Goal: Transaction & Acquisition: Purchase product/service

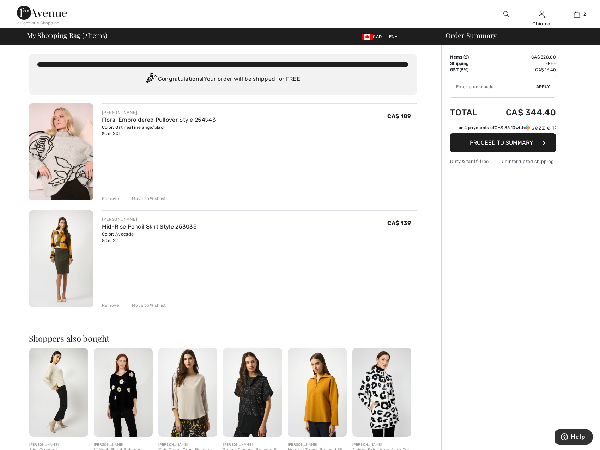
click at [113, 198] on div "Remove" at bounding box center [110, 198] width 17 height 6
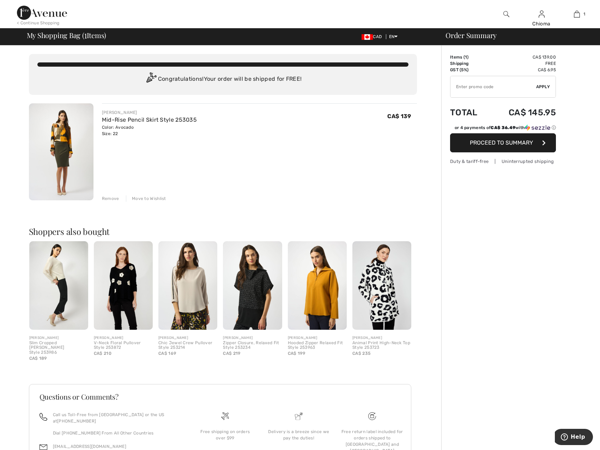
click at [510, 89] on input "TEXT" at bounding box center [493, 86] width 86 height 21
paste input "AFP102FC69C"
type input "AFP102FC69C"
click at [546, 85] on span "Apply" at bounding box center [543, 87] width 14 height 6
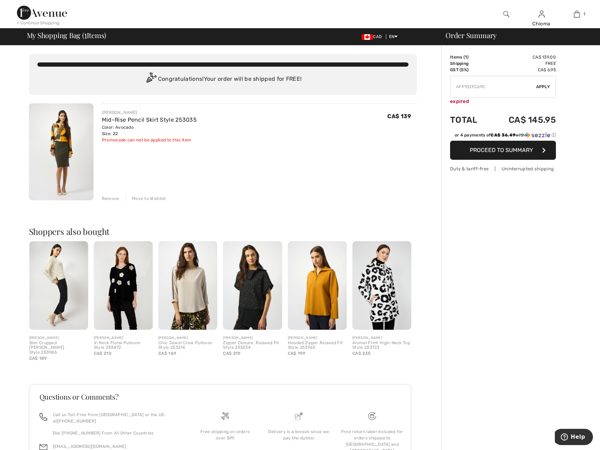
click at [31, 14] on img at bounding box center [42, 13] width 50 height 14
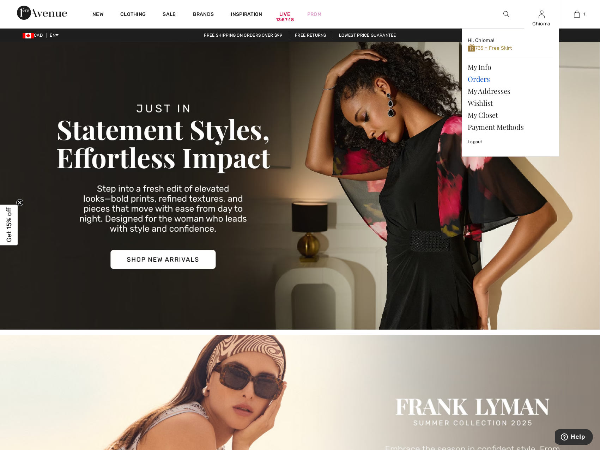
click at [474, 79] on link "Orders" at bounding box center [509, 79] width 85 height 12
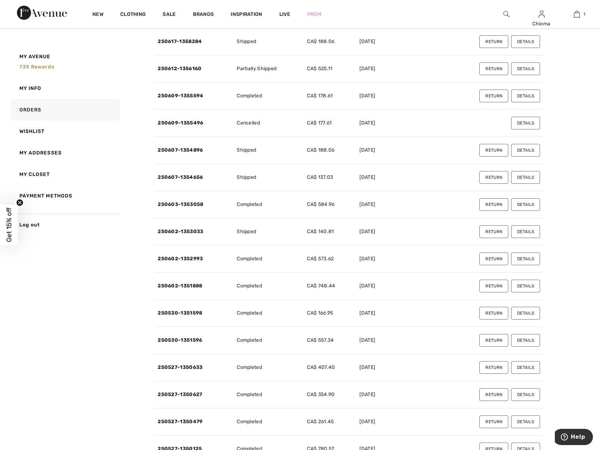
scroll to position [599, 0]
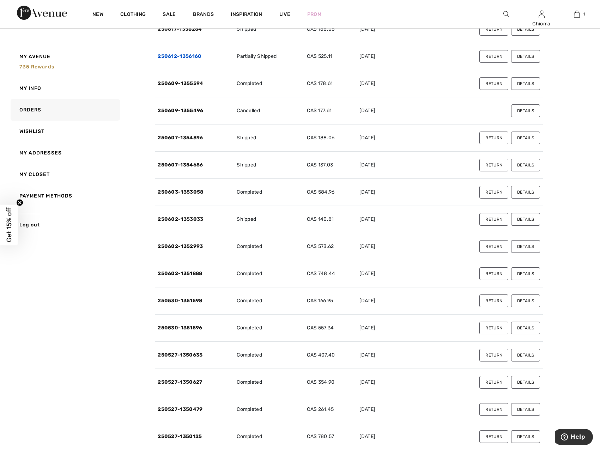
click at [178, 57] on link "250612-1356160" at bounding box center [180, 56] width 44 height 6
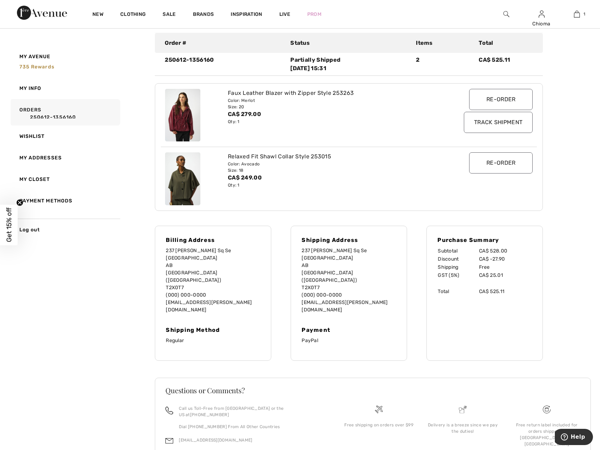
scroll to position [103, 0]
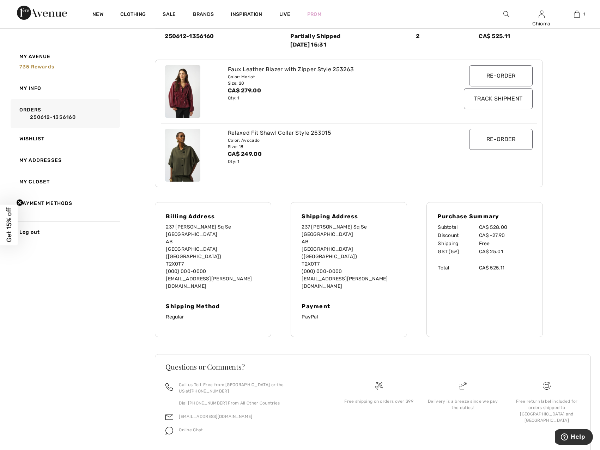
click at [498, 139] on input "Re-order" at bounding box center [500, 139] width 63 height 21
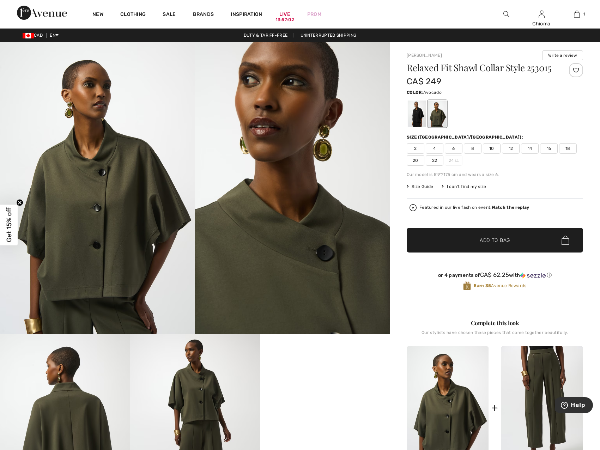
click at [565, 146] on span "18" at bounding box center [568, 148] width 18 height 11
click at [492, 239] on span "Add to Bag" at bounding box center [494, 240] width 30 height 7
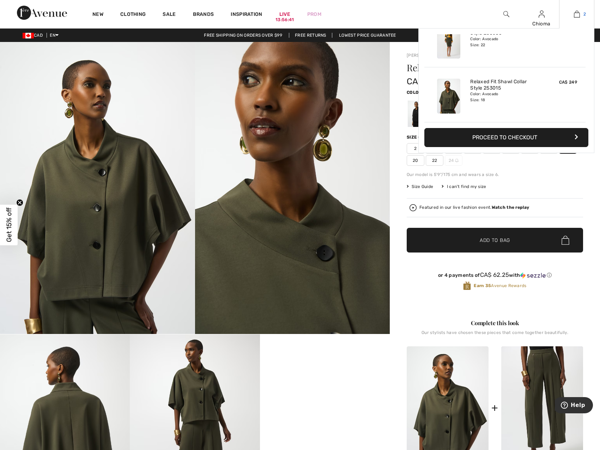
click at [573, 12] on link "2" at bounding box center [576, 14] width 35 height 8
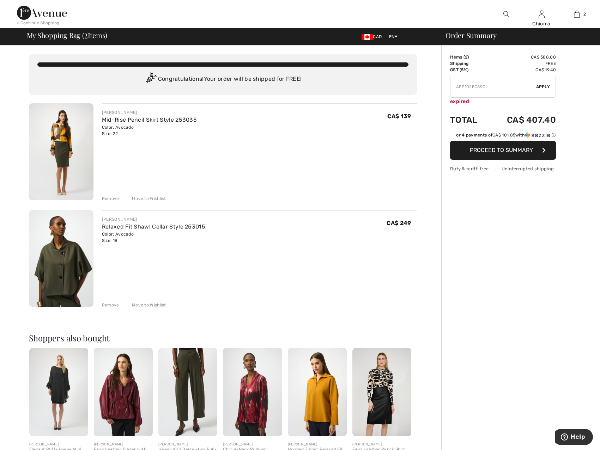
drag, startPoint x: 500, startPoint y: 85, endPoint x: 442, endPoint y: 87, distance: 58.2
click at [442, 87] on div "Order Summary Details Items ( 2 ) CA$ 388.00 Promo code CA$ 0.00 Shipping Free …" at bounding box center [520, 323] width 159 height 557
paste input "AFP10685224"
type input "AFP10685224"
click at [545, 86] on span "Apply" at bounding box center [543, 87] width 14 height 6
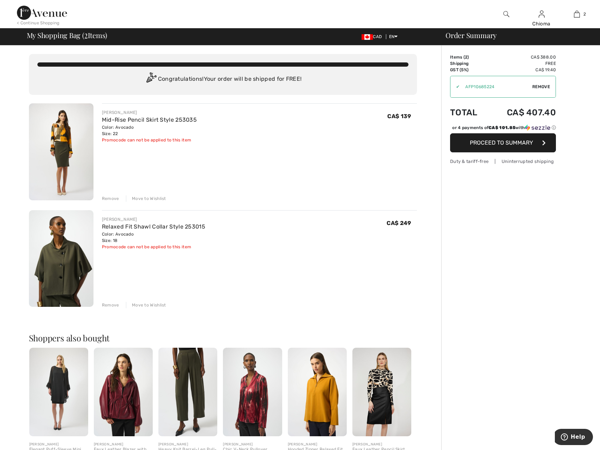
click at [544, 85] on span "Remove" at bounding box center [541, 87] width 18 height 6
click at [500, 90] on input "TEXT" at bounding box center [493, 86] width 86 height 21
paste input "ADA78DD5"
type input "ADA78DD5"
click at [540, 87] on span "Apply" at bounding box center [543, 87] width 14 height 6
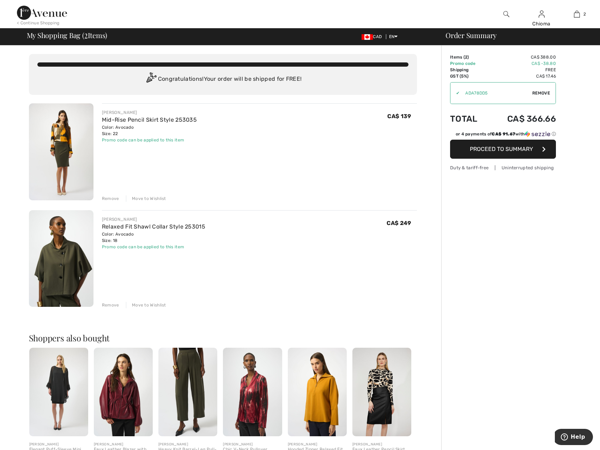
click at [111, 303] on div "Remove" at bounding box center [110, 305] width 17 height 6
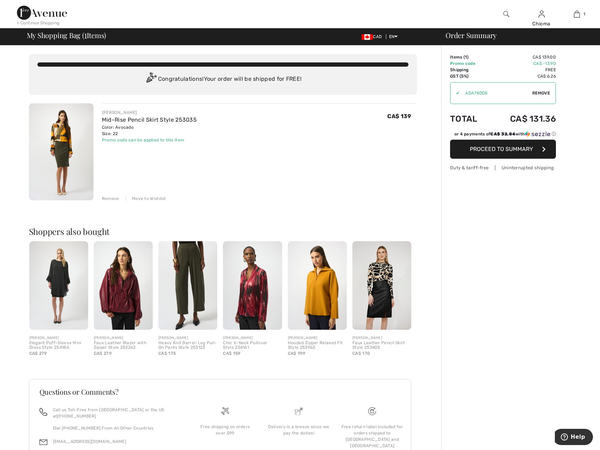
click at [142, 198] on div "Move to Wishlist" at bounding box center [146, 198] width 40 height 6
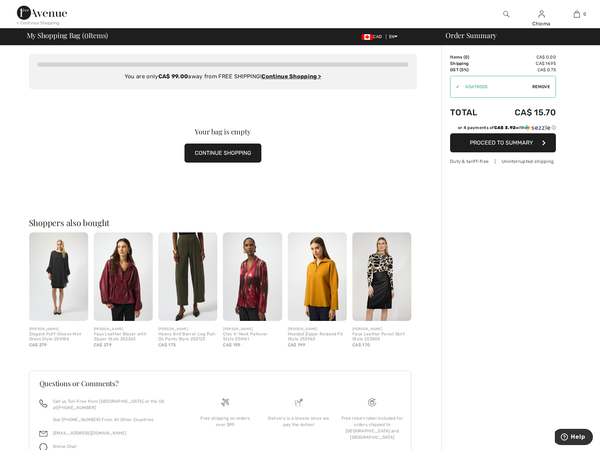
click at [543, 85] on span "Remove" at bounding box center [541, 87] width 18 height 6
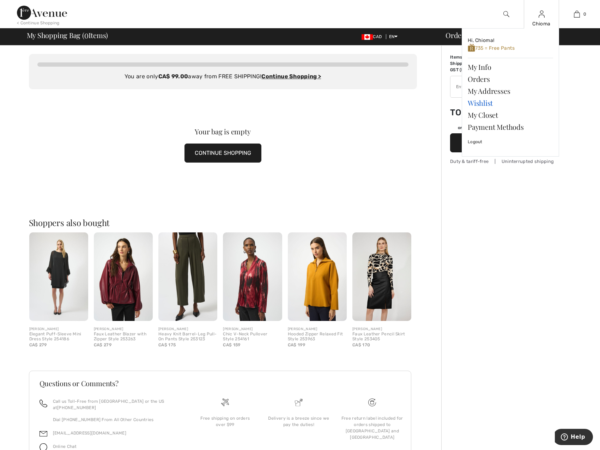
click at [476, 102] on link "Wishlist" at bounding box center [509, 103] width 85 height 12
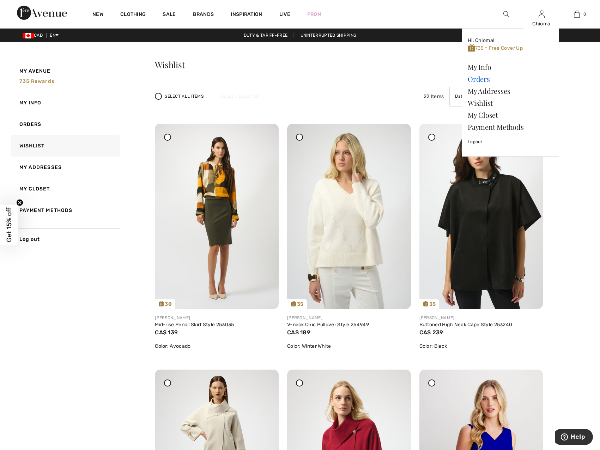
click at [479, 81] on link "Orders" at bounding box center [509, 79] width 85 height 12
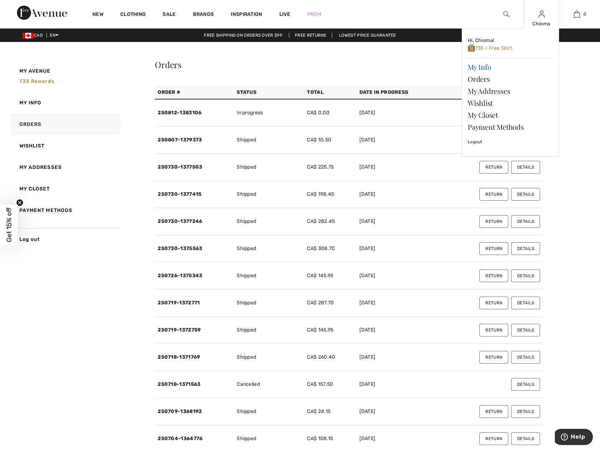
click at [484, 67] on link "My Info" at bounding box center [509, 67] width 85 height 12
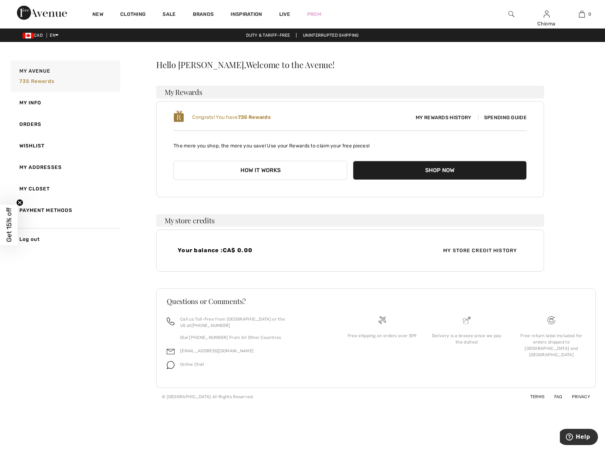
click at [496, 117] on span "Spending Guide" at bounding box center [502, 118] width 49 height 6
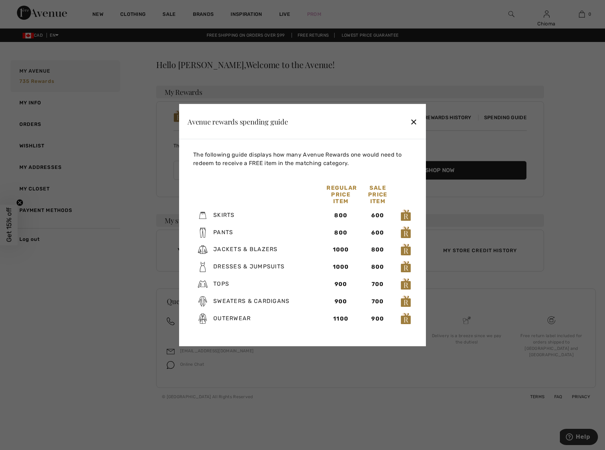
click at [411, 121] on div "✕" at bounding box center [413, 121] width 7 height 15
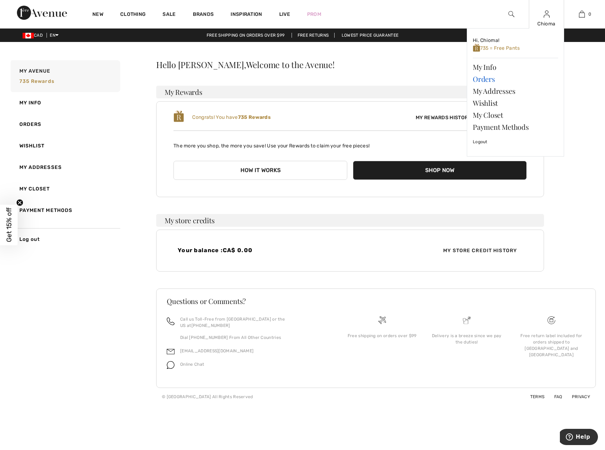
click at [485, 80] on link "Orders" at bounding box center [515, 79] width 85 height 12
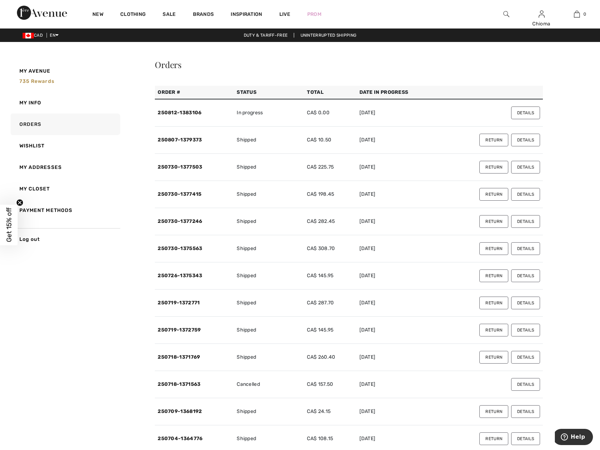
click at [177, 116] on td "250812-1383106" at bounding box center [194, 112] width 79 height 27
click at [183, 112] on link "250812-1383106" at bounding box center [180, 113] width 44 height 6
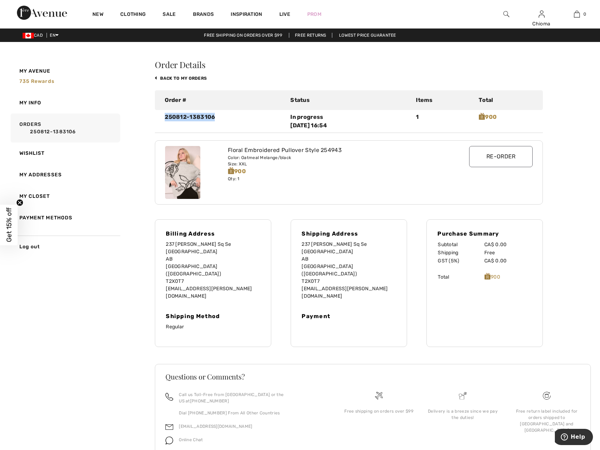
drag, startPoint x: 166, startPoint y: 115, endPoint x: 215, endPoint y: 113, distance: 49.0
click at [215, 113] on div "250812-1383106" at bounding box center [222, 121] width 125 height 17
copy div "250812-1383106"
click at [503, 157] on input "Re-order" at bounding box center [500, 156] width 63 height 21
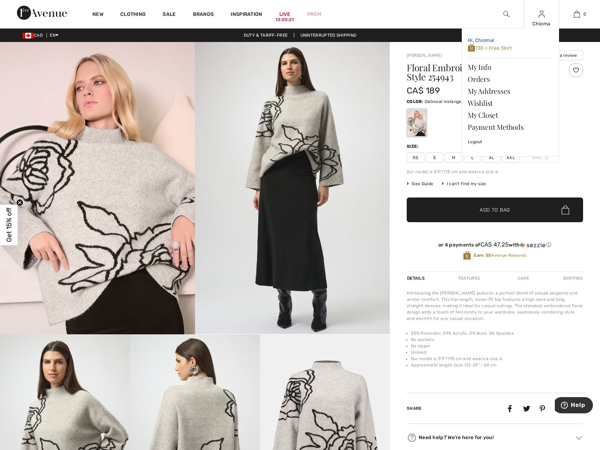
click at [492, 47] on span "735 = Free Skirt" at bounding box center [489, 48] width 44 height 6
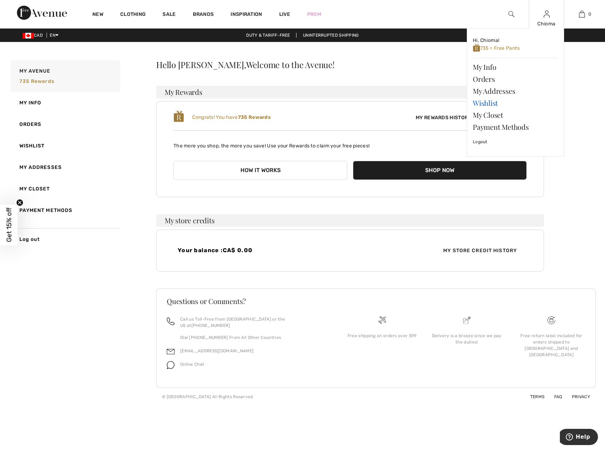
click at [487, 103] on link "Wishlist" at bounding box center [515, 103] width 85 height 12
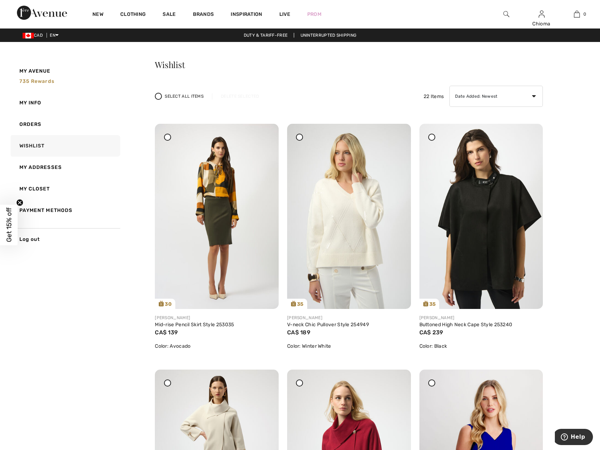
click at [167, 137] on icon at bounding box center [167, 136] width 3 height 3
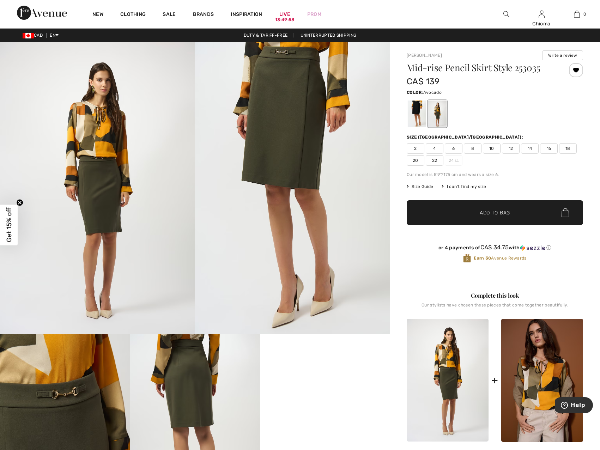
click at [434, 161] on span "22" at bounding box center [434, 160] width 18 height 11
click at [451, 215] on span "✔ Added to Bag Add to Bag" at bounding box center [494, 212] width 176 height 25
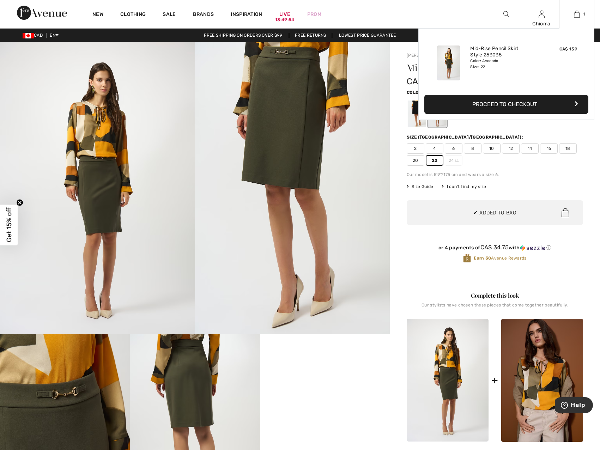
click at [490, 103] on button "Proceed to Checkout" at bounding box center [506, 104] width 164 height 19
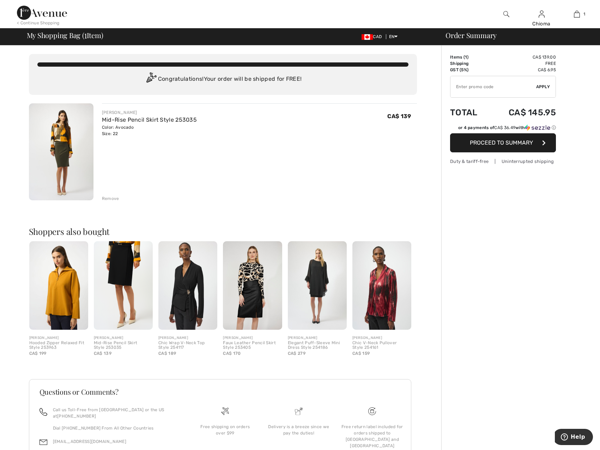
click at [492, 86] on input "TEXT" at bounding box center [493, 86] width 86 height 21
paste input "ADA78DD5"
type input "ADA78DD5"
click at [538, 88] on span "Apply" at bounding box center [543, 87] width 14 height 6
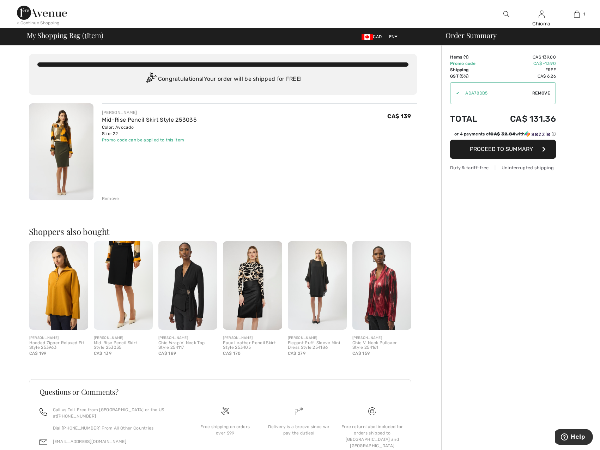
click at [493, 146] on span "Proceed to Summary" at bounding box center [500, 149] width 63 height 7
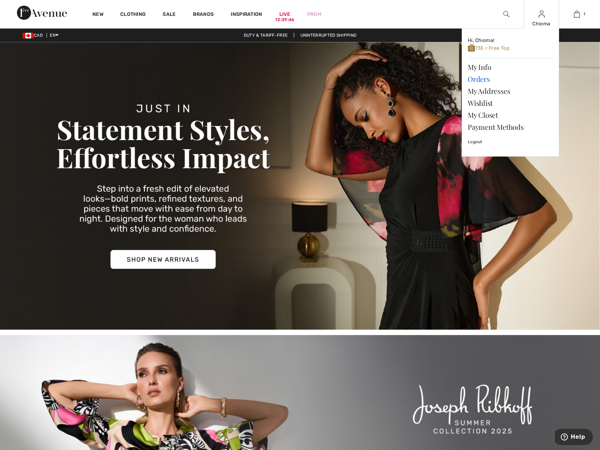
click at [481, 79] on link "Orders" at bounding box center [509, 79] width 85 height 12
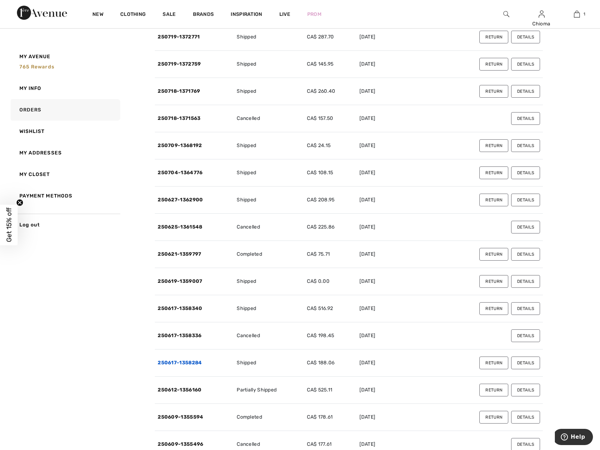
scroll to position [388, 0]
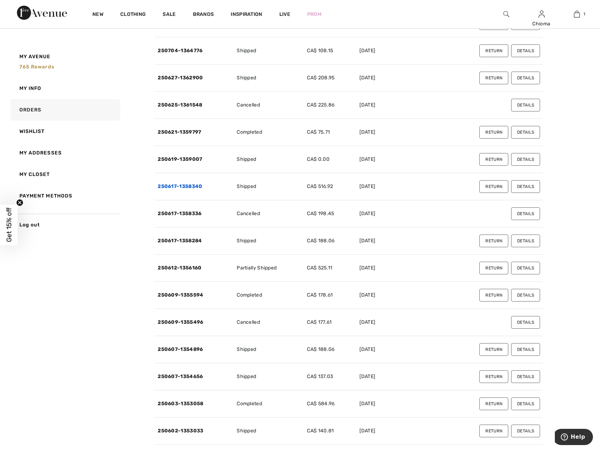
click at [191, 188] on link "250617-1358340" at bounding box center [180, 186] width 44 height 6
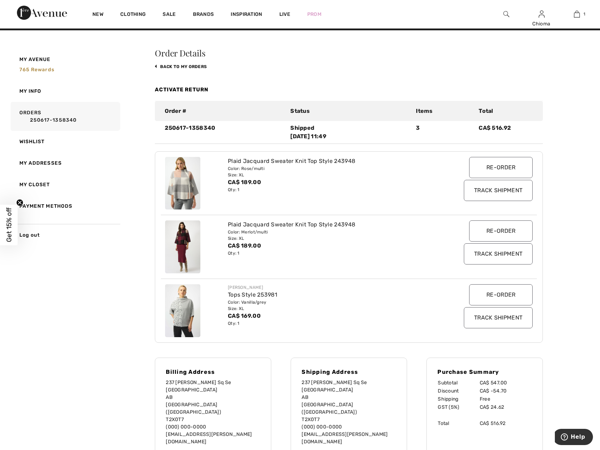
scroll to position [0, 0]
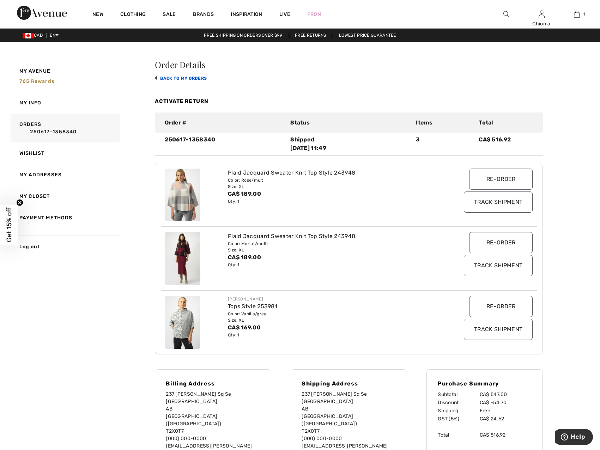
click at [186, 78] on link "back to My Orders" at bounding box center [181, 78] width 52 height 5
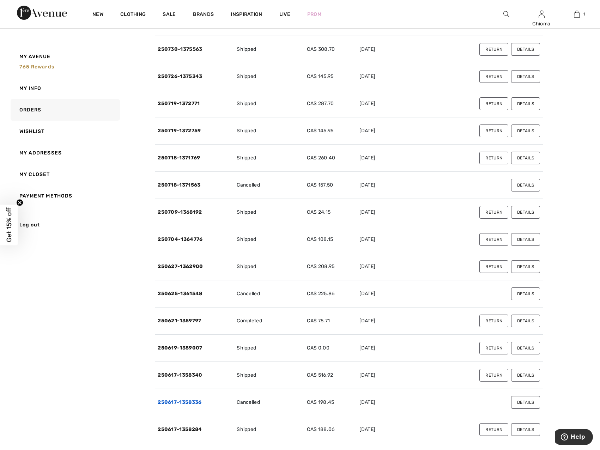
scroll to position [211, 0]
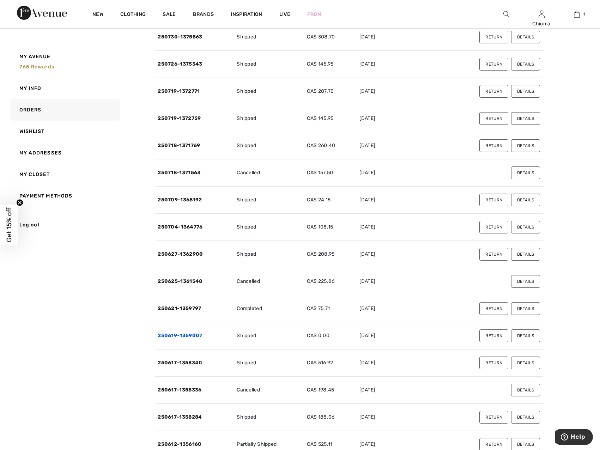
click at [191, 336] on link "250619-1359007" at bounding box center [180, 335] width 44 height 6
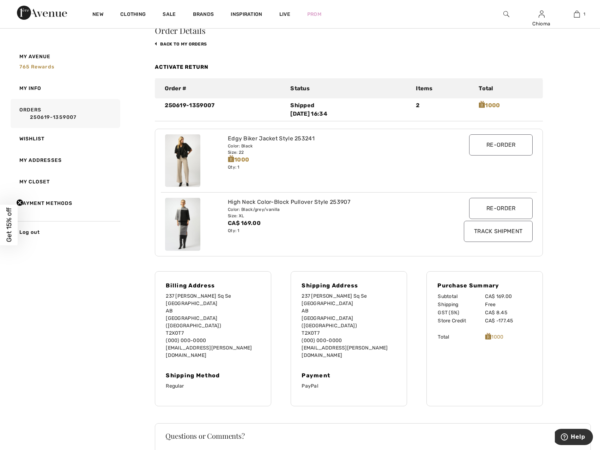
scroll to position [0, 0]
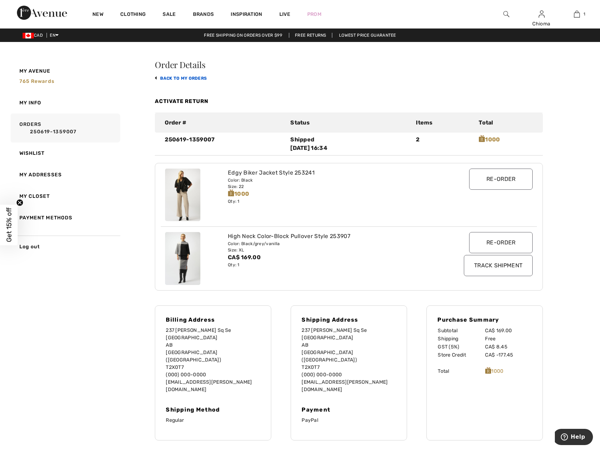
click at [166, 78] on link "back to My Orders" at bounding box center [181, 78] width 52 height 5
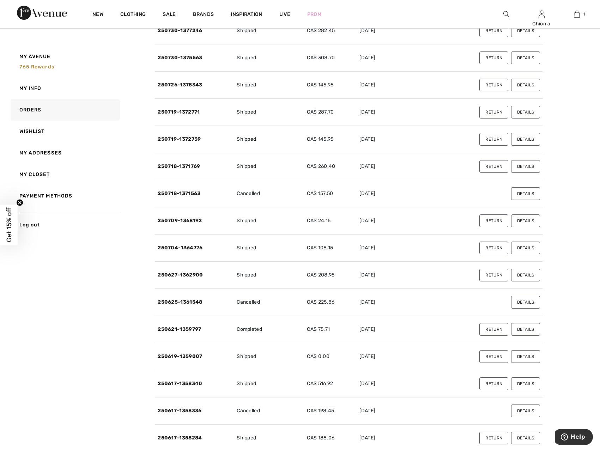
scroll to position [211, 0]
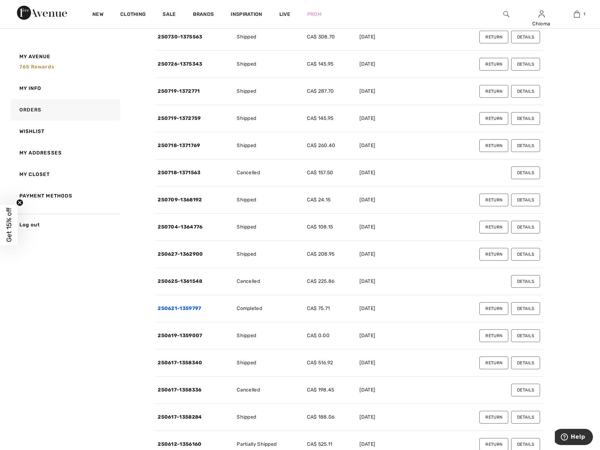
click at [184, 308] on link "250621-1359797" at bounding box center [179, 308] width 43 height 6
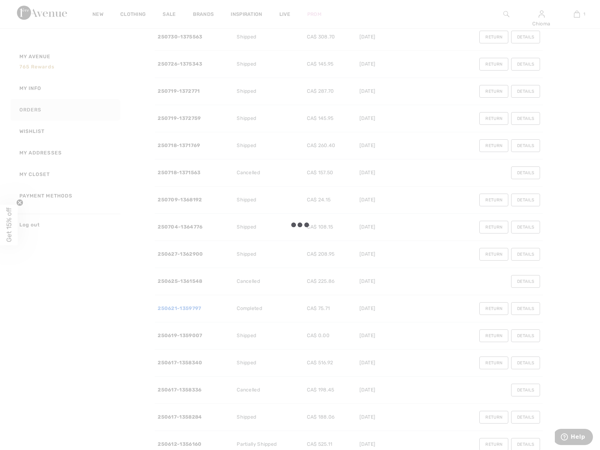
scroll to position [25, 0]
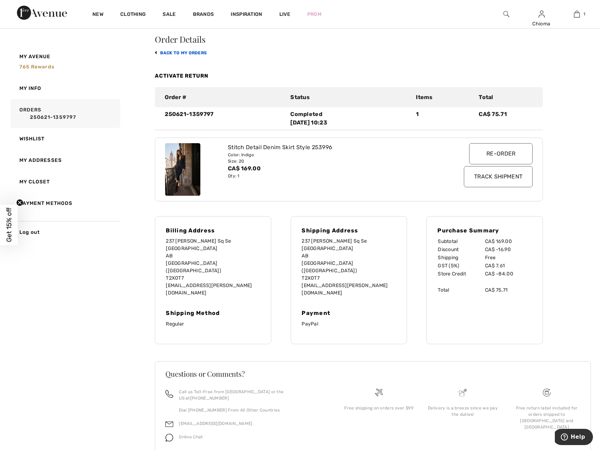
click at [182, 51] on link "back to My Orders" at bounding box center [181, 52] width 52 height 5
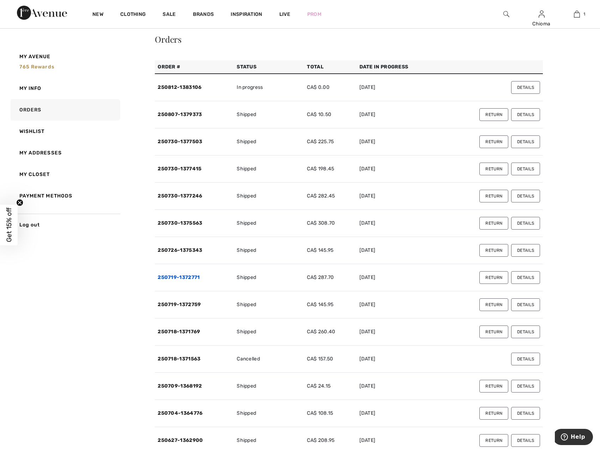
click at [188, 278] on link "250719-1372771" at bounding box center [179, 277] width 42 height 6
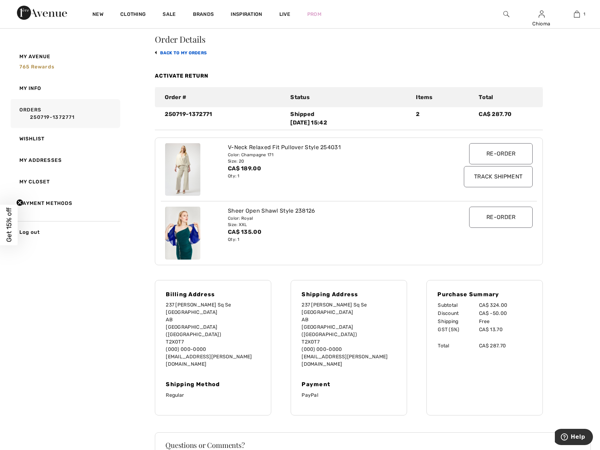
click at [176, 52] on link "back to My Orders" at bounding box center [181, 52] width 52 height 5
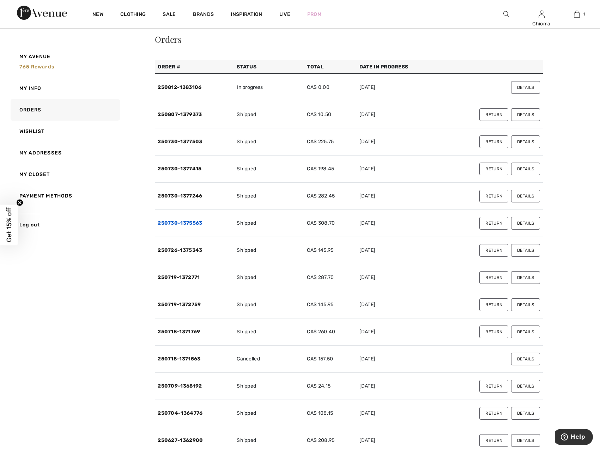
click at [182, 224] on link "250730-1375563" at bounding box center [180, 223] width 44 height 6
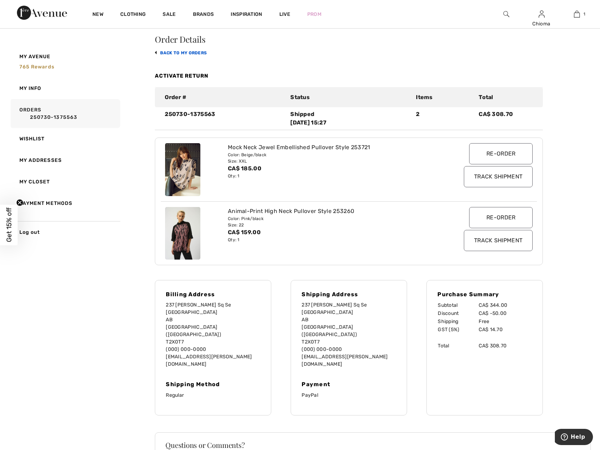
click at [185, 55] on link "back to My Orders" at bounding box center [181, 52] width 52 height 5
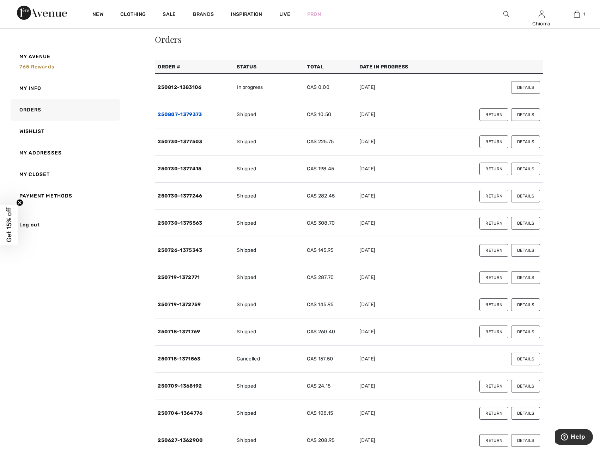
click at [181, 113] on link "250807-1379373" at bounding box center [180, 114] width 44 height 6
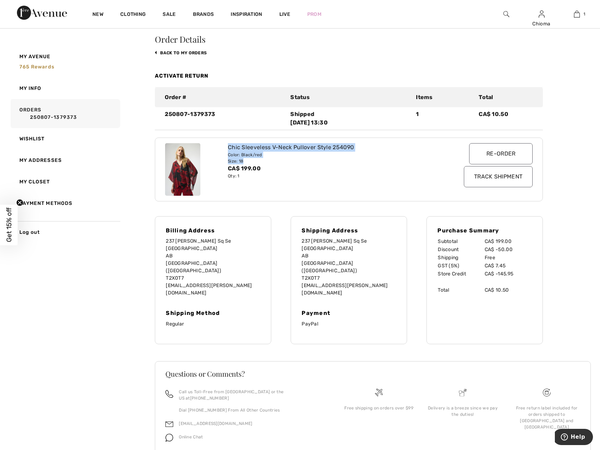
drag, startPoint x: 228, startPoint y: 146, endPoint x: 245, endPoint y: 160, distance: 22.1
click at [245, 160] on div "Chic Sleeveless V-Neck Pullover Style 254090 Color: Black/red Size: 18 CA$ 199.…" at bounding box center [332, 169] width 219 height 53
copy div "Chic Sleeveless V-Neck Pullover Style 254090 Color: Black/red Size: 18"
click at [175, 53] on link "back to My Orders" at bounding box center [181, 52] width 52 height 5
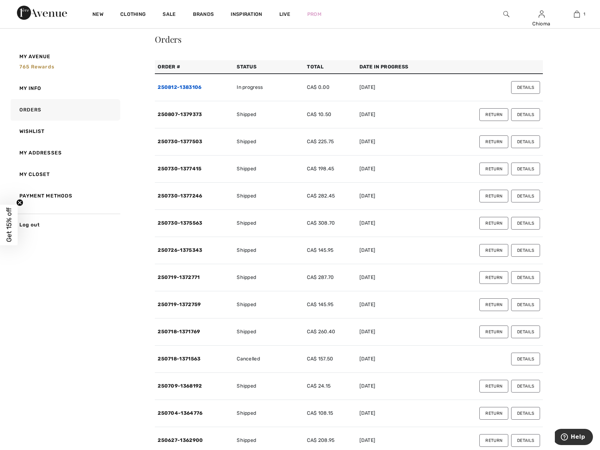
click at [184, 87] on link "250812-1383106" at bounding box center [180, 87] width 44 height 6
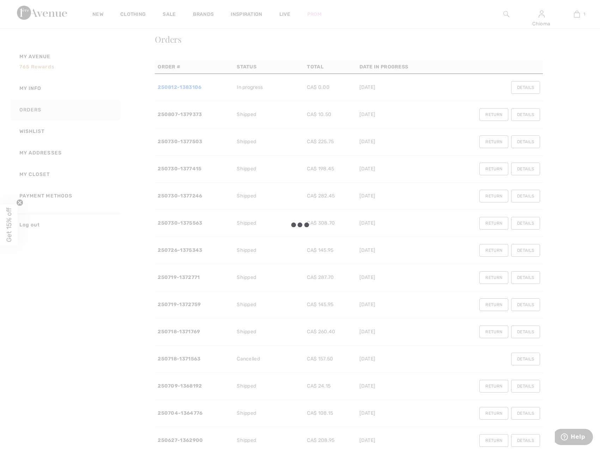
scroll to position [0, 0]
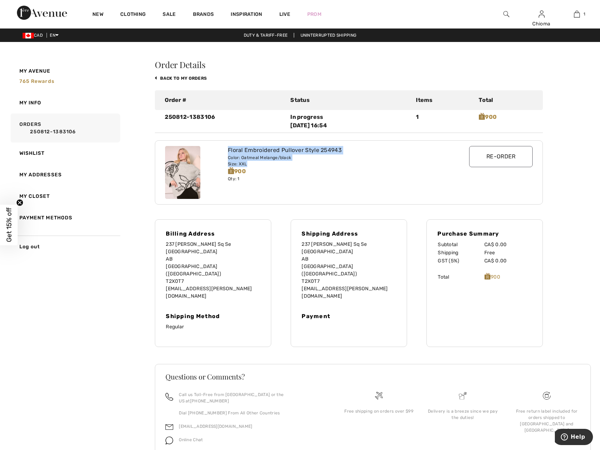
drag, startPoint x: 228, startPoint y: 149, endPoint x: 253, endPoint y: 162, distance: 28.6
click at [253, 162] on div "Floral Embroidered Pullover Style 254943 Color: Oatmeal Melange/black Size: XXL…" at bounding box center [332, 172] width 219 height 53
copy div "Floral Embroidered Pullover Style 254943 Color: Oatmeal Melange/black Size: XXL"
click at [170, 78] on link "back to My Orders" at bounding box center [181, 78] width 52 height 5
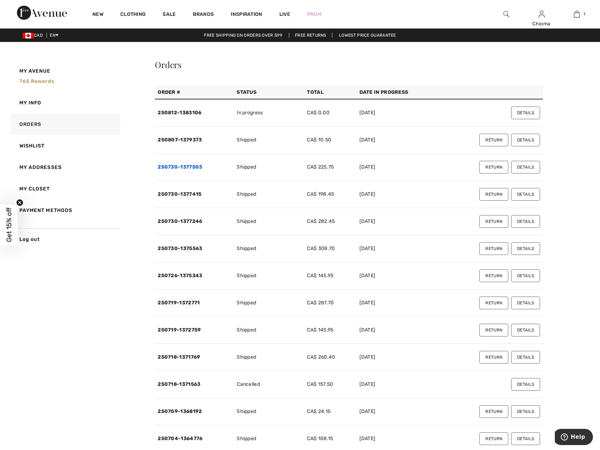
click at [172, 167] on link "250730-1377503" at bounding box center [180, 167] width 44 height 6
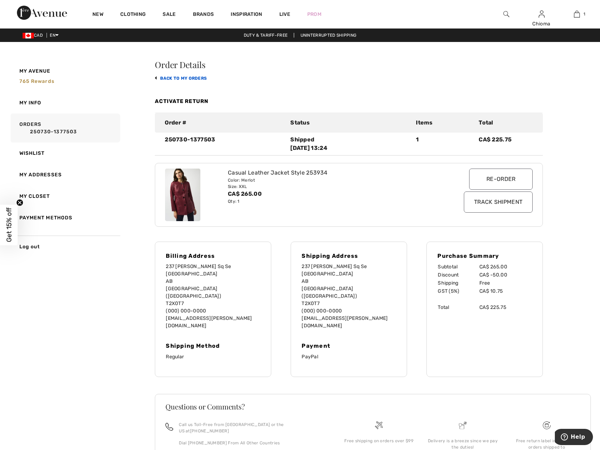
click at [179, 78] on link "back to My Orders" at bounding box center [181, 78] width 52 height 5
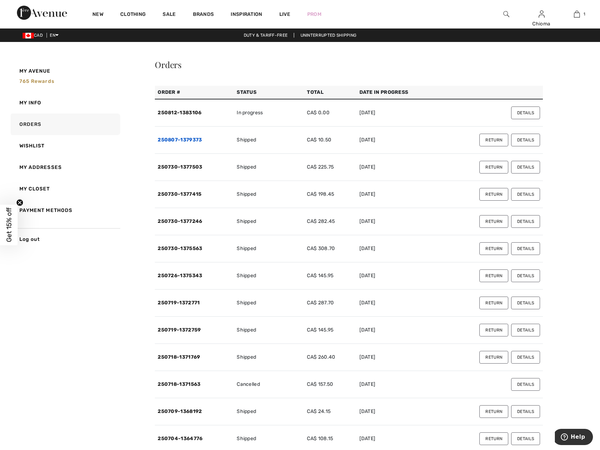
click at [182, 137] on link "250807-1379373" at bounding box center [180, 140] width 44 height 6
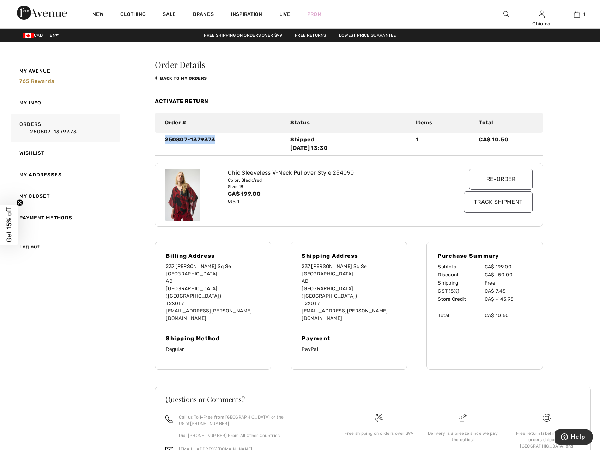
drag, startPoint x: 214, startPoint y: 141, endPoint x: 161, endPoint y: 144, distance: 52.6
click at [161, 144] on div "250807-1379373" at bounding box center [222, 143] width 125 height 17
copy div "250807-1379373"
click at [170, 79] on link "back to My Orders" at bounding box center [181, 78] width 52 height 5
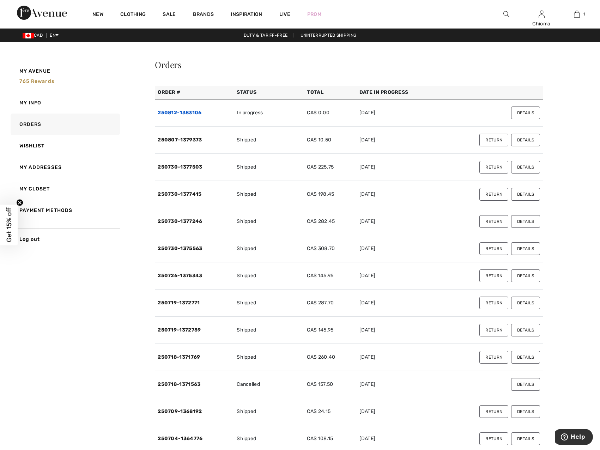
click at [180, 112] on link "250812-1383106" at bounding box center [180, 113] width 44 height 6
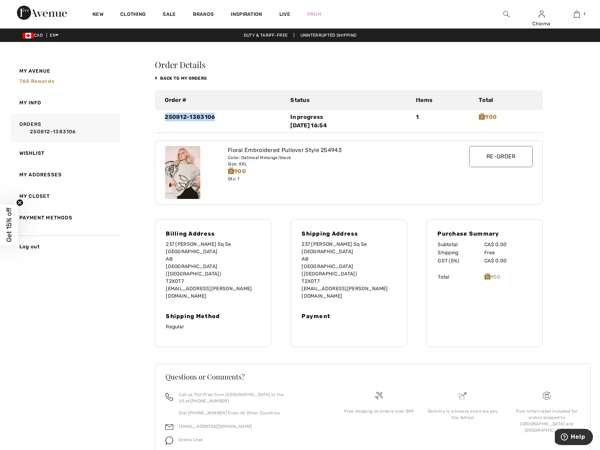
drag, startPoint x: 214, startPoint y: 117, endPoint x: 166, endPoint y: 118, distance: 47.6
click at [166, 118] on div "250812-1383106" at bounding box center [222, 121] width 125 height 17
copy div "250812-1383106"
click at [183, 76] on link "back to My Orders" at bounding box center [181, 78] width 52 height 5
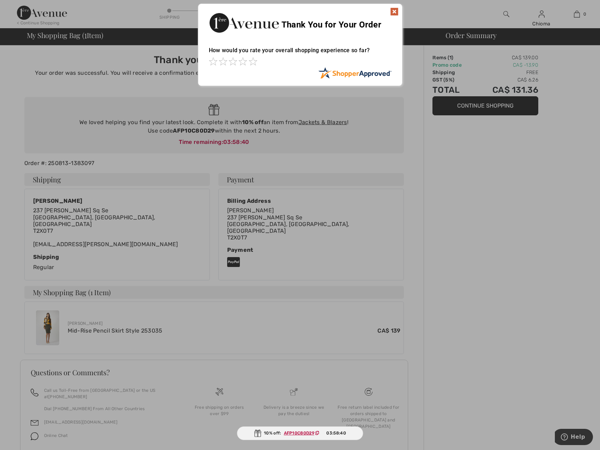
click at [395, 11] on img at bounding box center [394, 11] width 8 height 8
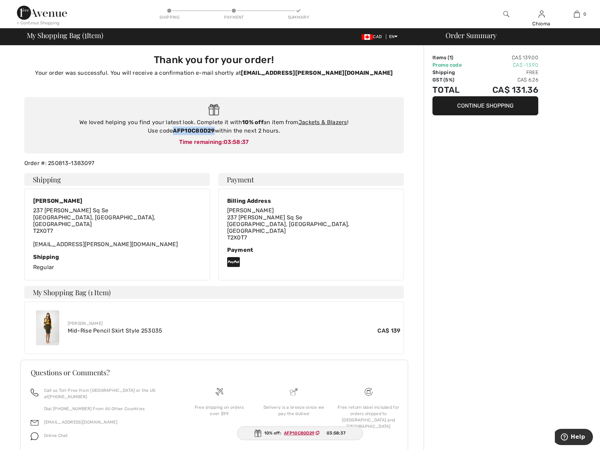
drag, startPoint x: 174, startPoint y: 133, endPoint x: 214, endPoint y: 129, distance: 40.4
click at [214, 129] on strong "AFP10C80D29" at bounding box center [194, 130] width 42 height 7
copy strong "AFP10C80D29"
click at [502, 108] on button "Continue Shopping" at bounding box center [485, 105] width 106 height 19
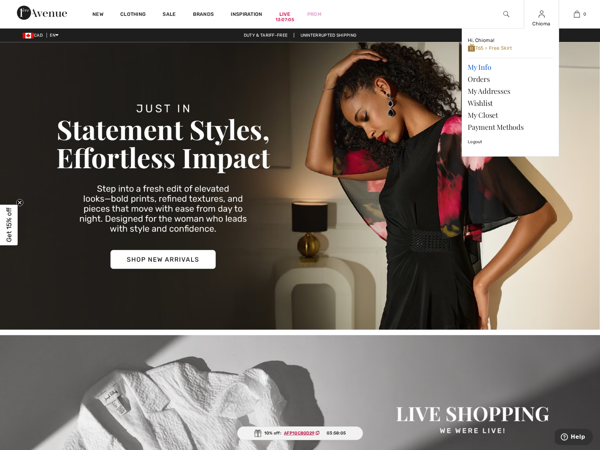
click at [487, 67] on link "My Info" at bounding box center [509, 67] width 85 height 12
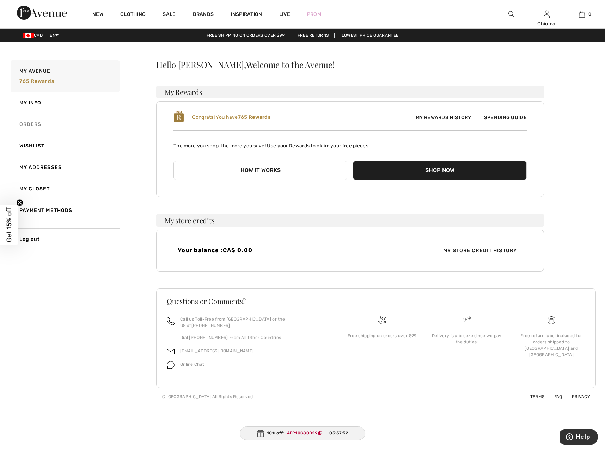
click at [26, 123] on link "Orders" at bounding box center [64, 124] width 111 height 22
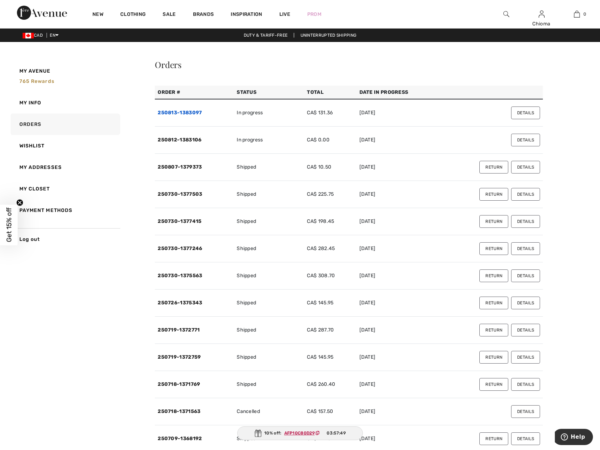
click at [174, 113] on link "250813-1383097" at bounding box center [180, 113] width 44 height 6
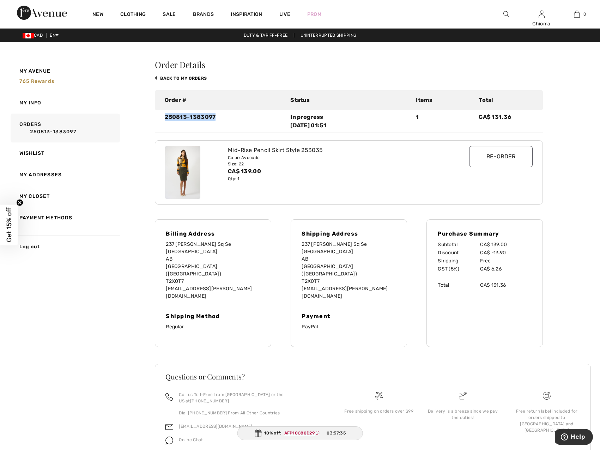
drag, startPoint x: 165, startPoint y: 116, endPoint x: 224, endPoint y: 115, distance: 58.9
click at [224, 115] on div "250813-1383097" at bounding box center [222, 121] width 125 height 17
copy div "250813-1383097"
click at [493, 155] on input "Re-order" at bounding box center [500, 156] width 63 height 21
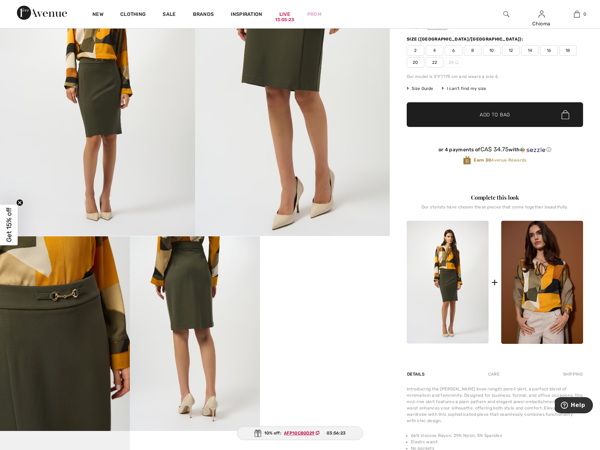
scroll to position [247, 0]
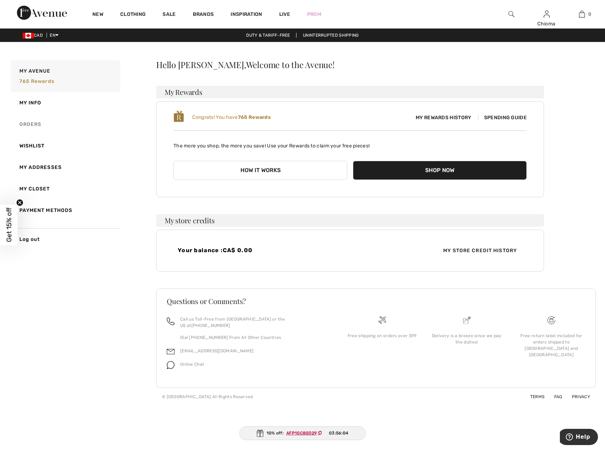
click at [39, 126] on link "Orders" at bounding box center [64, 124] width 111 height 22
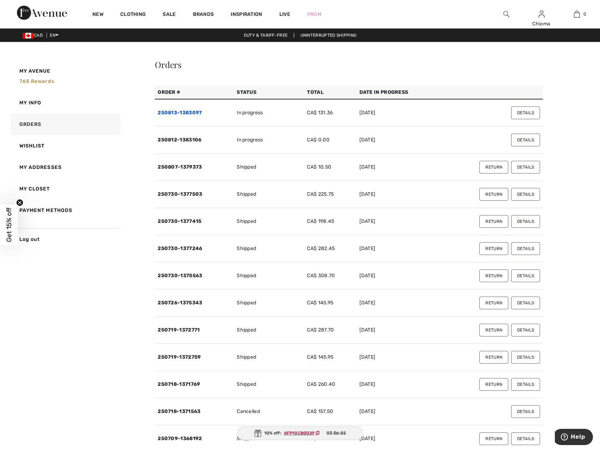
click at [178, 112] on link "250813-1383097" at bounding box center [180, 113] width 44 height 6
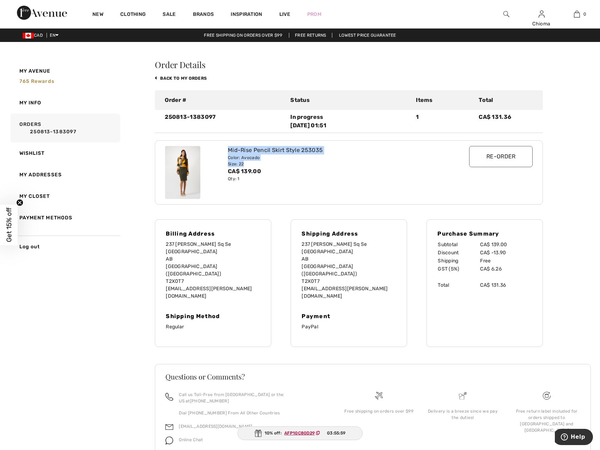
drag, startPoint x: 228, startPoint y: 150, endPoint x: 265, endPoint y: 164, distance: 38.7
click at [265, 164] on div "Mid-Rise Pencil Skirt Style 253035 Color: Avocado Size: 22 CA$ 139.00 Qty: 1" at bounding box center [332, 172] width 219 height 53
copy div "Mid-Rise Pencil Skirt Style 253035 Color: Avocado Size: 22"
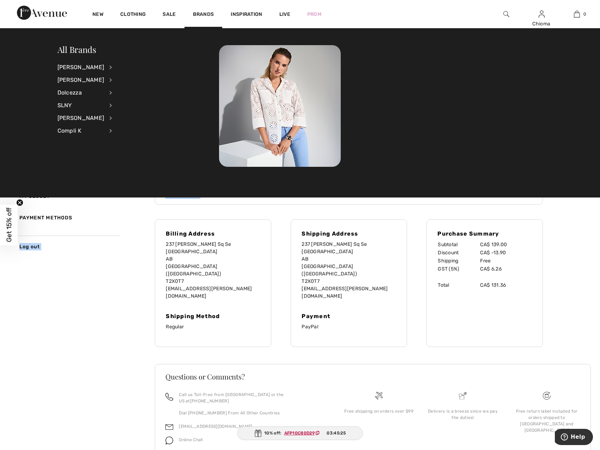
click at [134, 209] on div "My Avenue 765 rewards My Info Orders 250813-1383097 Wishlist My Addresses My Cl…" at bounding box center [299, 270] width 583 height 422
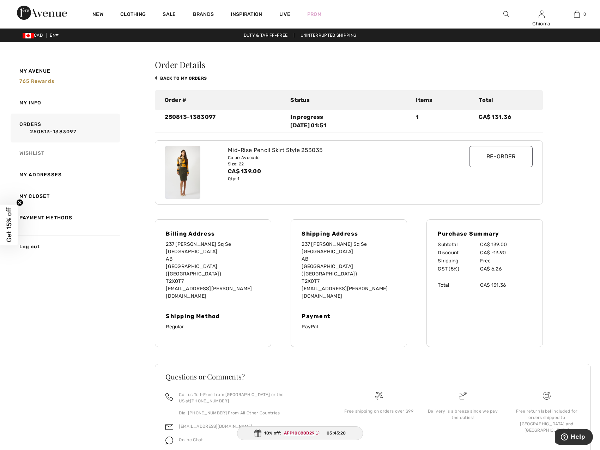
click at [33, 152] on link "Wishlist" at bounding box center [64, 153] width 111 height 22
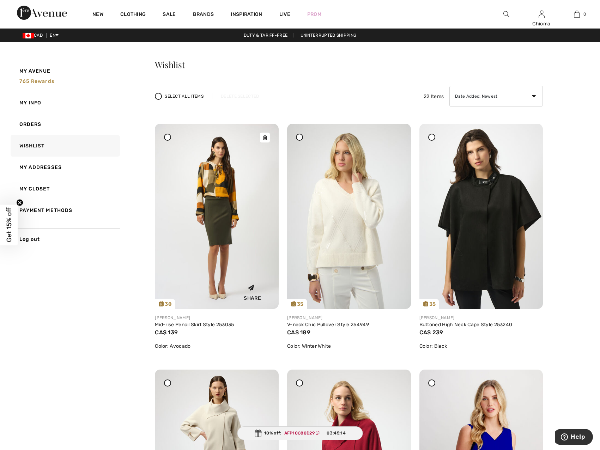
click at [267, 135] on icon at bounding box center [265, 137] width 4 height 5
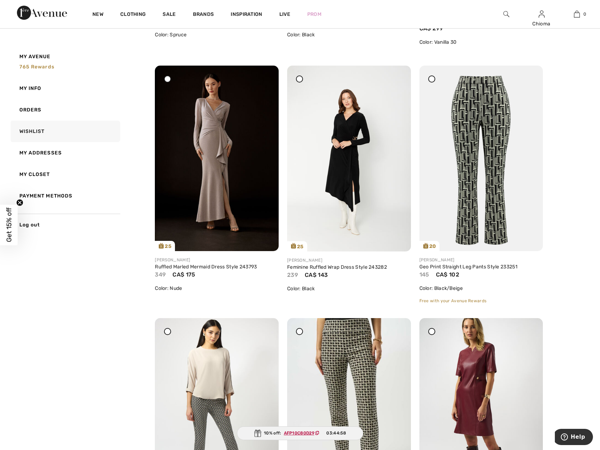
scroll to position [1022, 0]
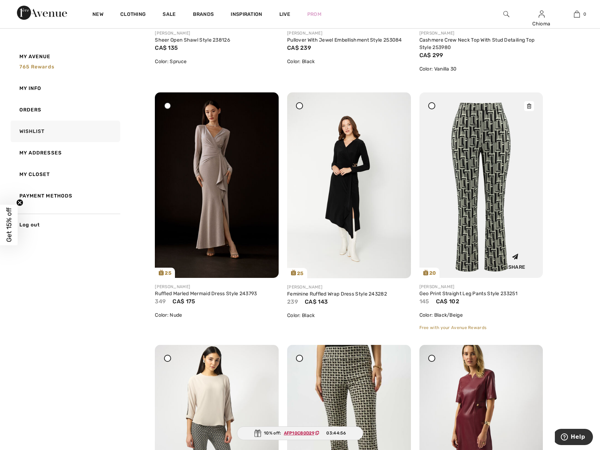
click at [529, 106] on icon at bounding box center [529, 106] width 4 height 5
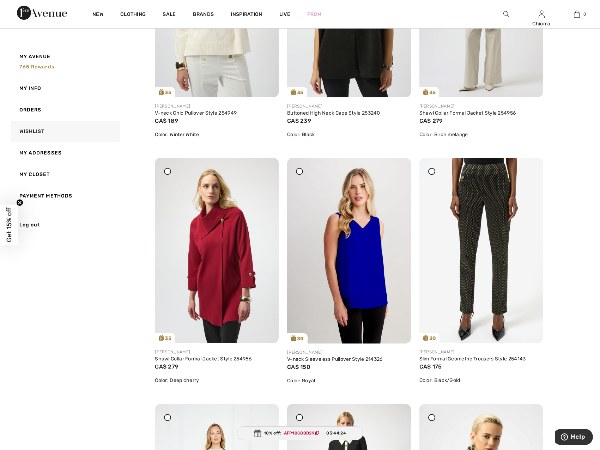
scroll to position [0, 0]
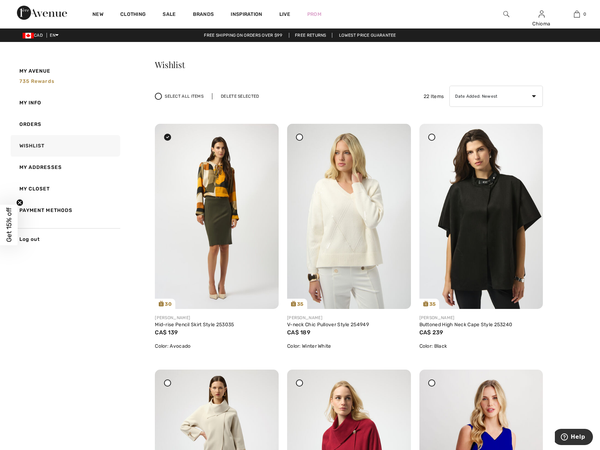
click at [232, 96] on div "Delete Selected" at bounding box center [240, 96] width 56 height 6
click at [33, 147] on link "Wishlist" at bounding box center [64, 146] width 111 height 22
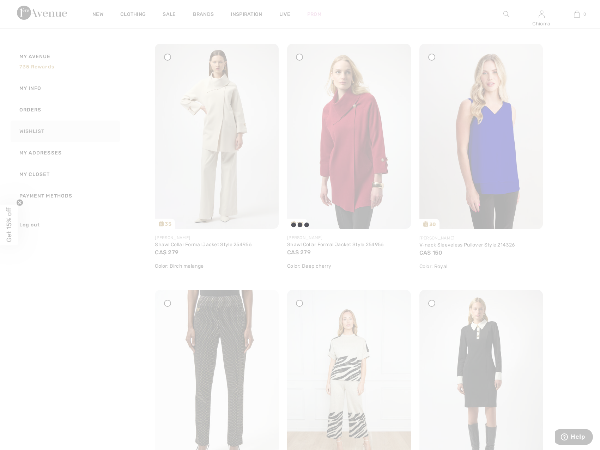
scroll to position [423, 0]
